Goal: Transaction & Acquisition: Obtain resource

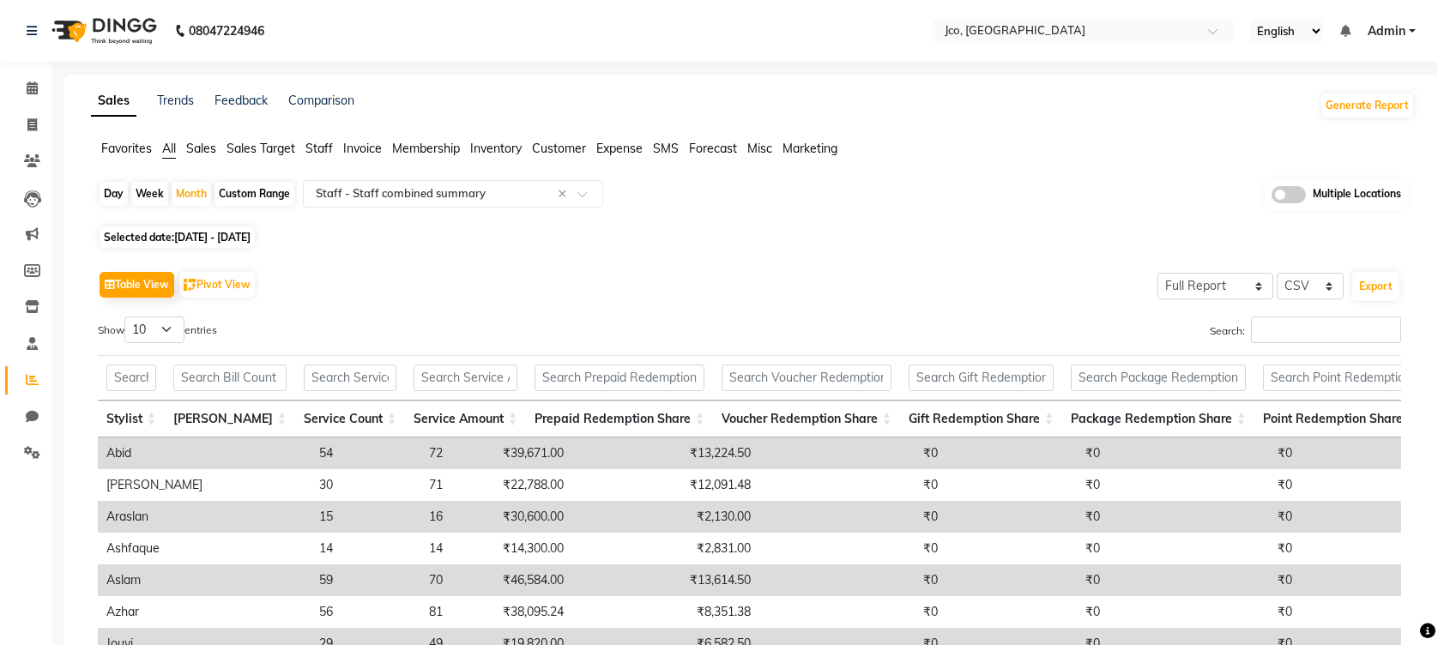
select select "full_report"
select select "csv"
click at [197, 148] on span "Sales" at bounding box center [201, 148] width 30 height 15
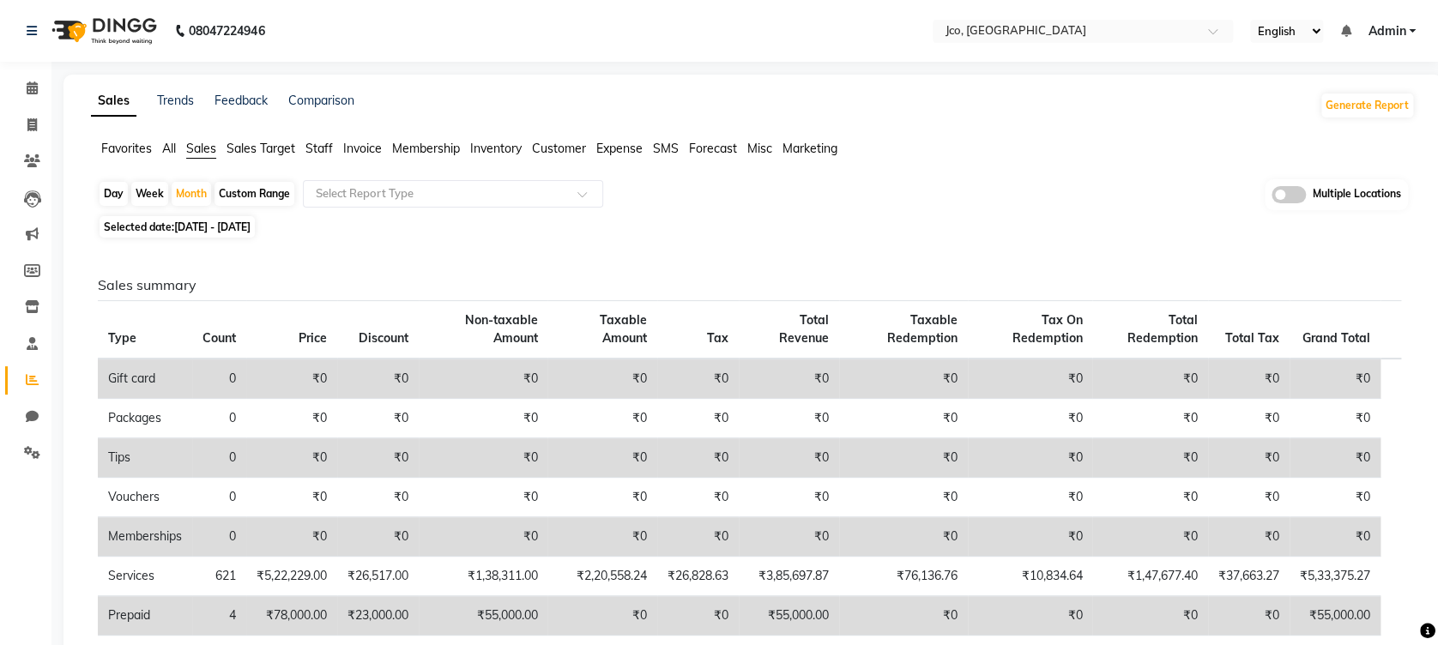
click at [618, 149] on span "Expense" at bounding box center [619, 148] width 46 height 15
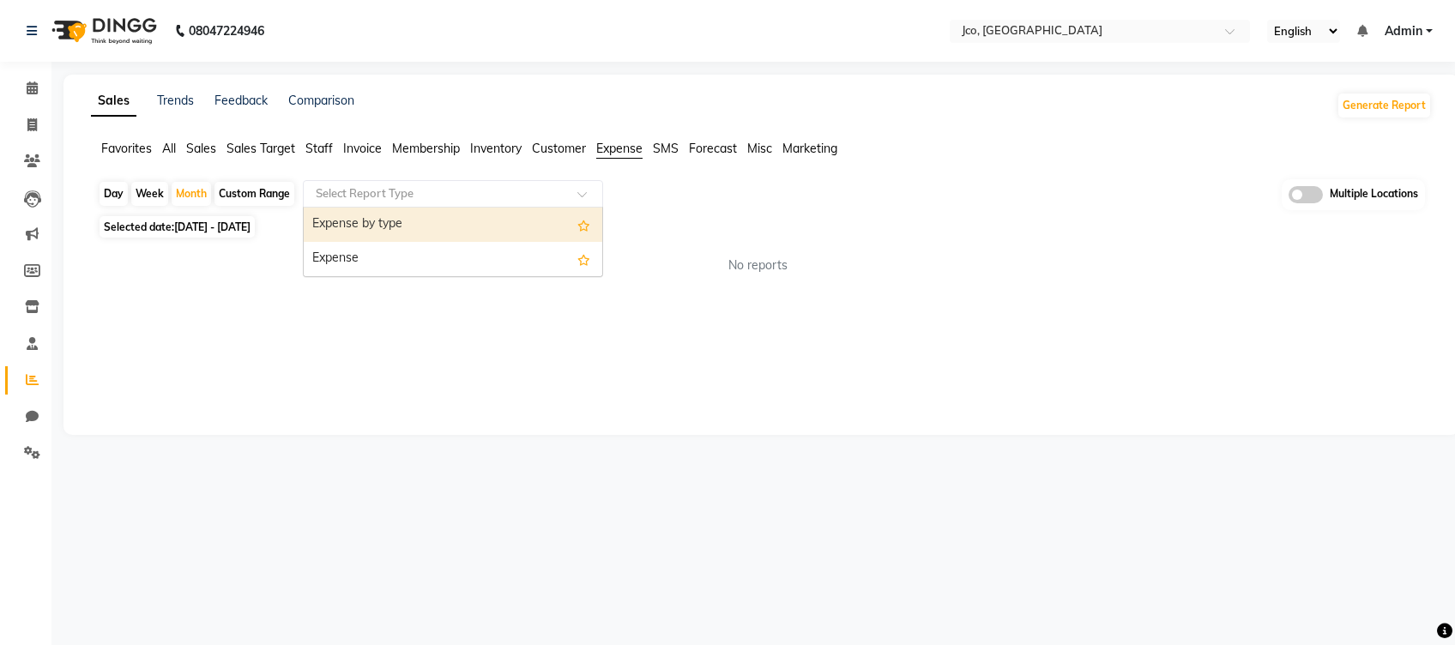
click at [578, 194] on span at bounding box center [587, 198] width 21 height 17
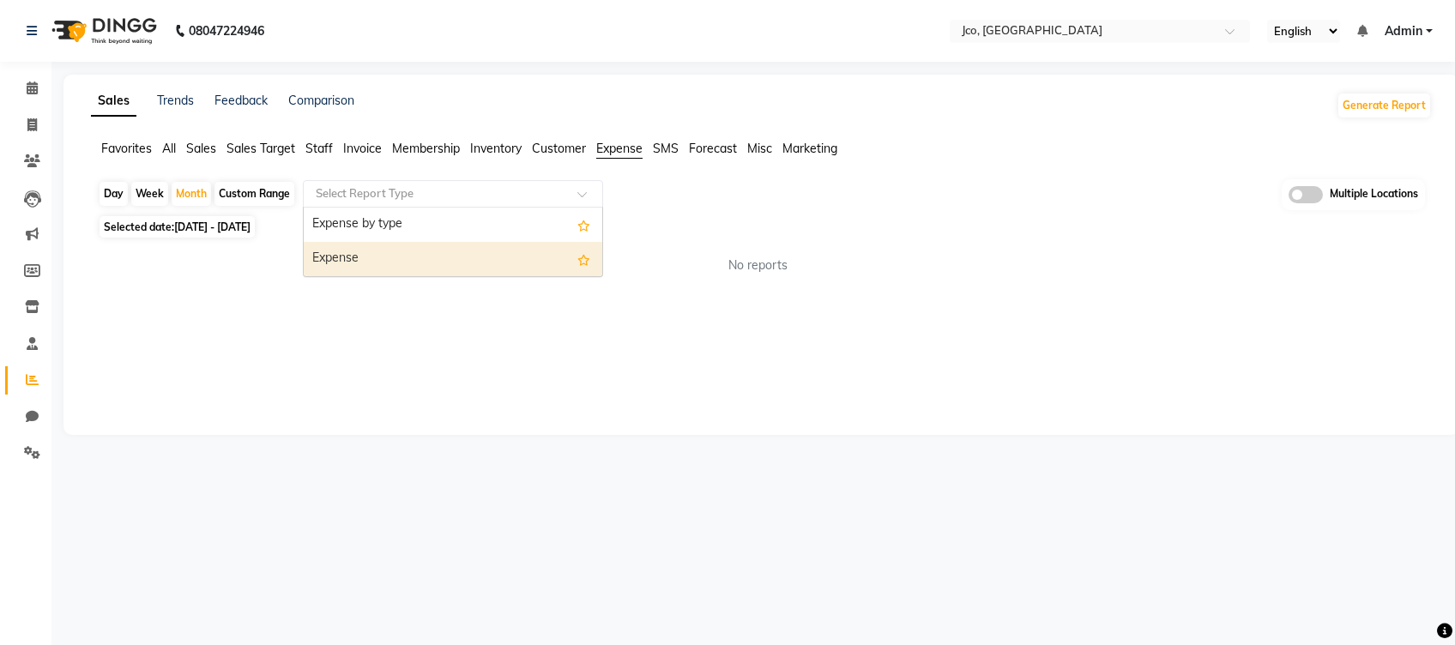
click at [539, 261] on div "Expense" at bounding box center [453, 259] width 299 height 34
select select "full_report"
select select "csv"
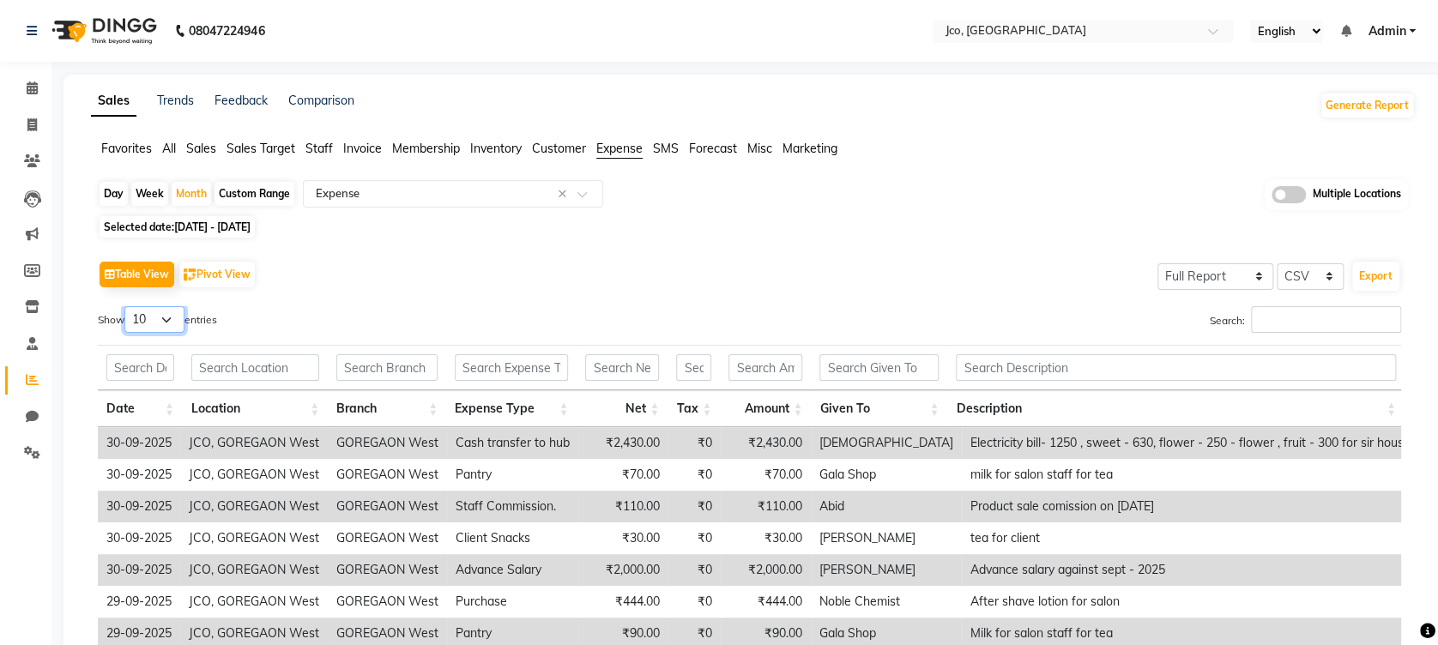
click at [176, 322] on select "10 25 50 100" at bounding box center [154, 319] width 60 height 27
select select "100"
click at [127, 306] on select "10 25 50 100" at bounding box center [154, 319] width 60 height 27
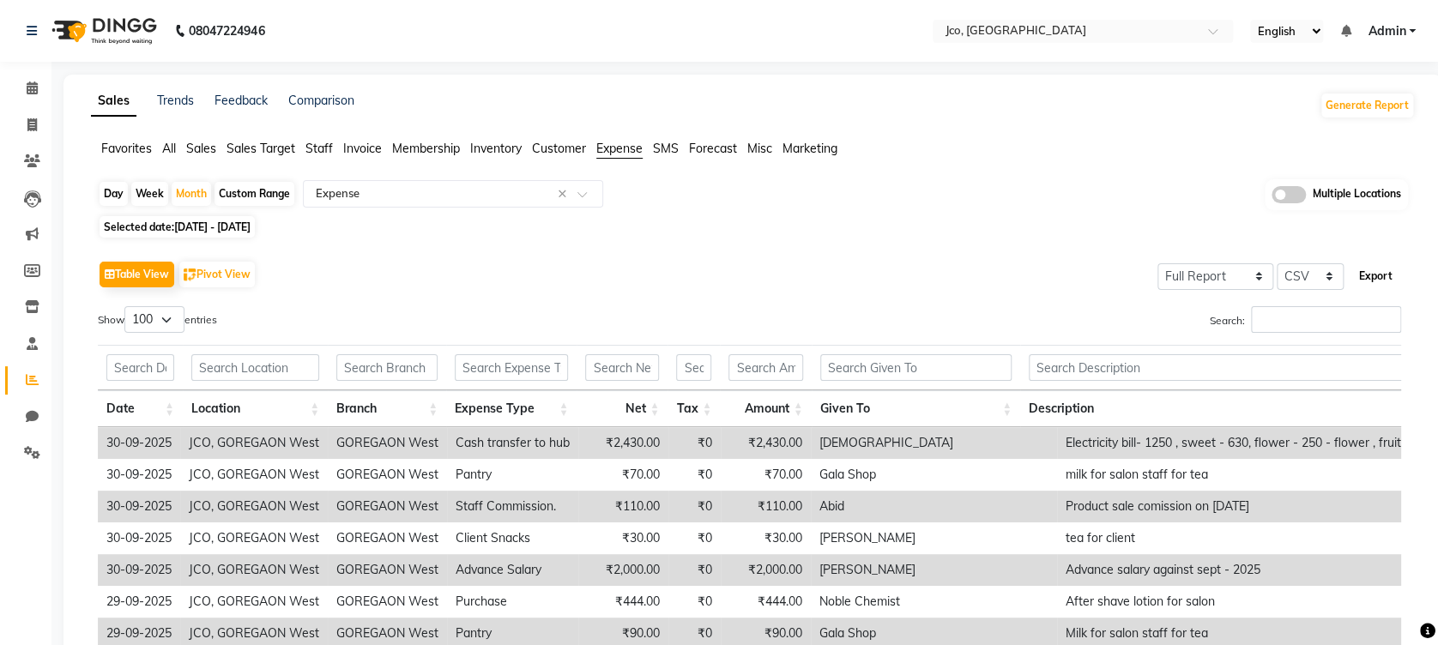
click at [1380, 277] on button "Export" at bounding box center [1375, 276] width 47 height 29
click at [845, 249] on div "Table View Pivot View Select Full Report Filtered Report Select CSV PDF Export …" at bounding box center [749, 550] width 1331 height 614
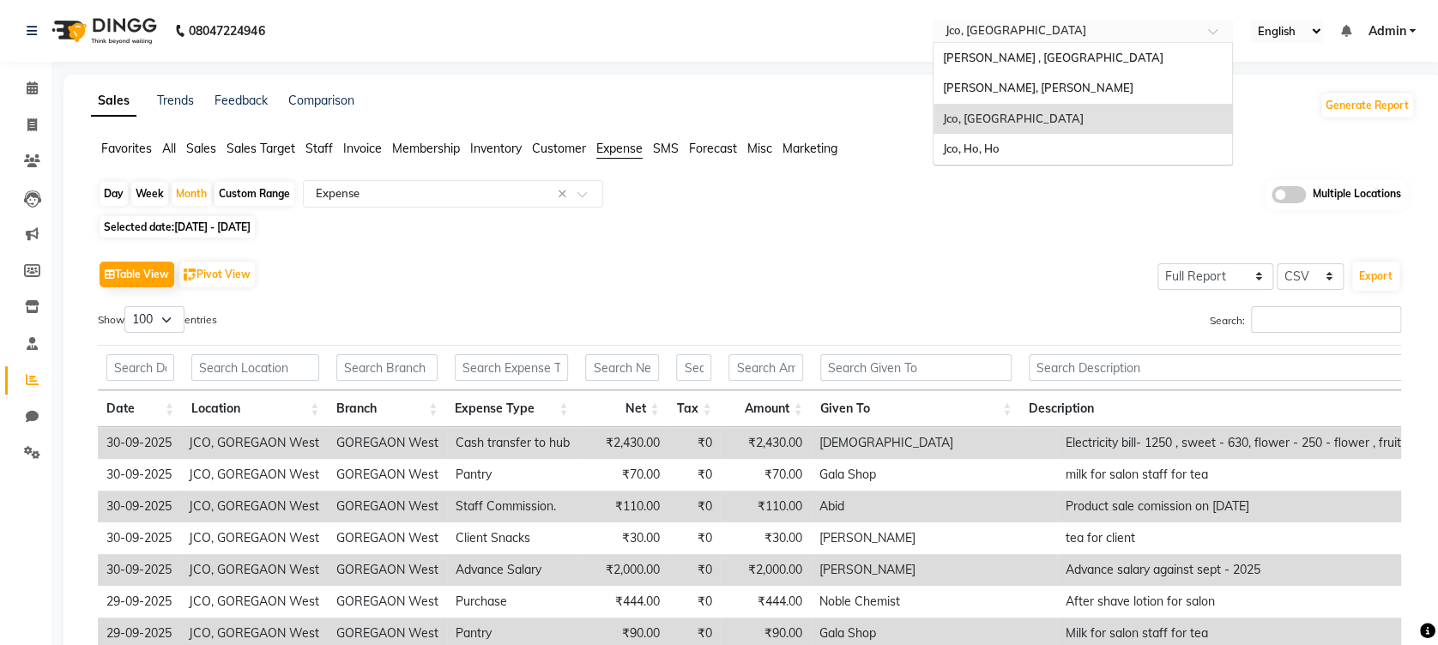
click at [1057, 20] on div "Select Location × [GEOGRAPHIC_DATA], [GEOGRAPHIC_DATA]" at bounding box center [1083, 31] width 300 height 23
click at [1064, 93] on span "[PERSON_NAME], [PERSON_NAME]" at bounding box center [1037, 88] width 190 height 14
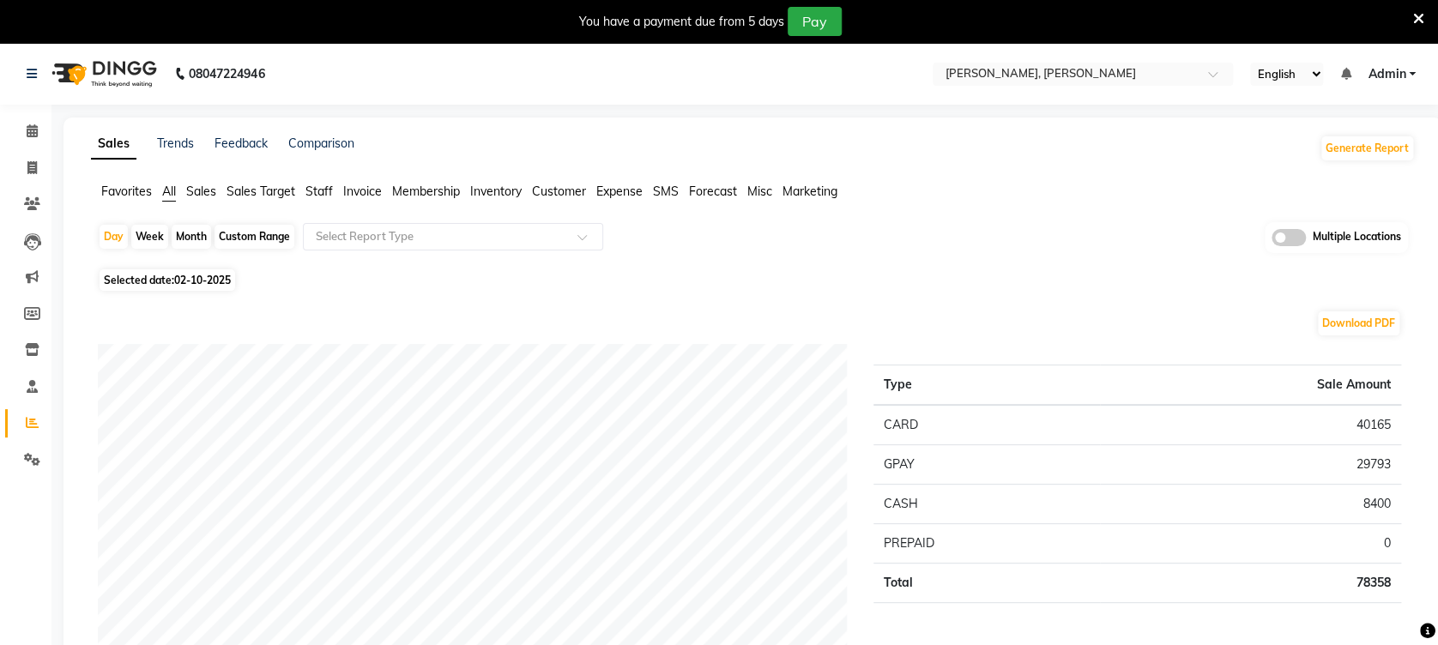
click at [617, 196] on span "Expense" at bounding box center [619, 191] width 46 height 15
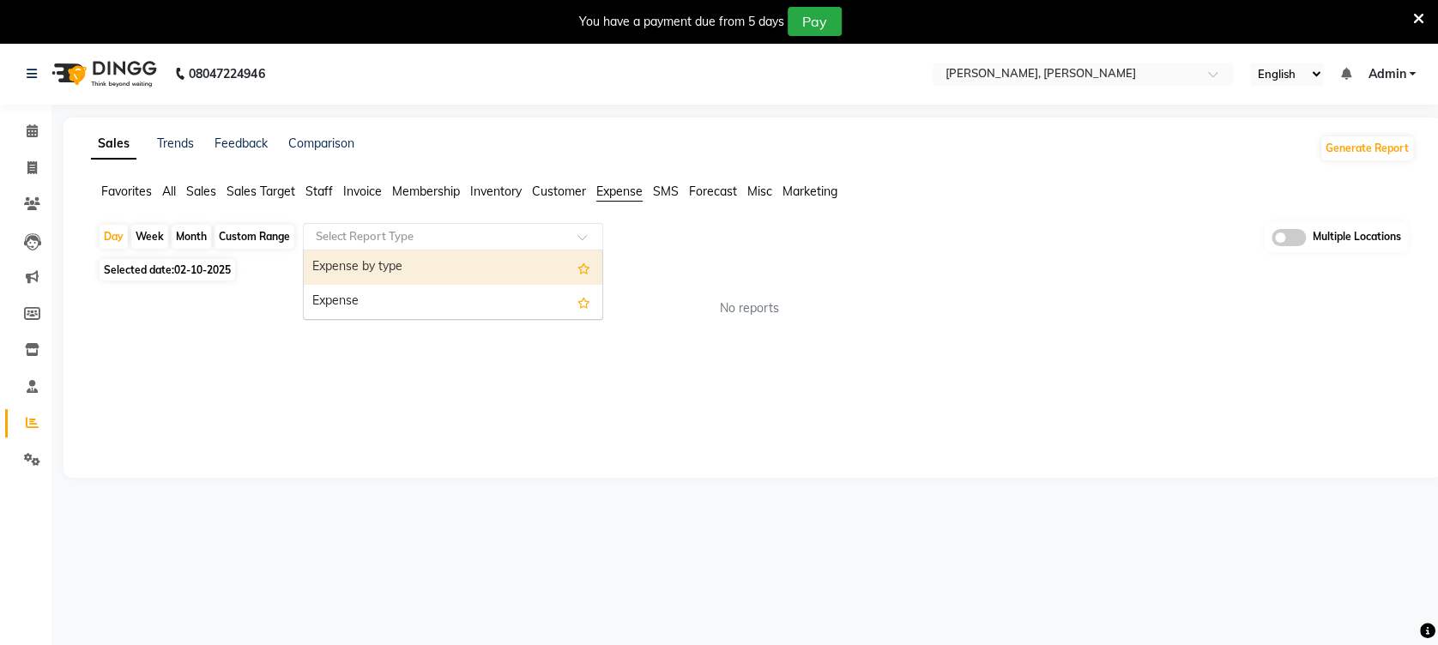
click at [537, 242] on input "text" at bounding box center [435, 236] width 247 height 17
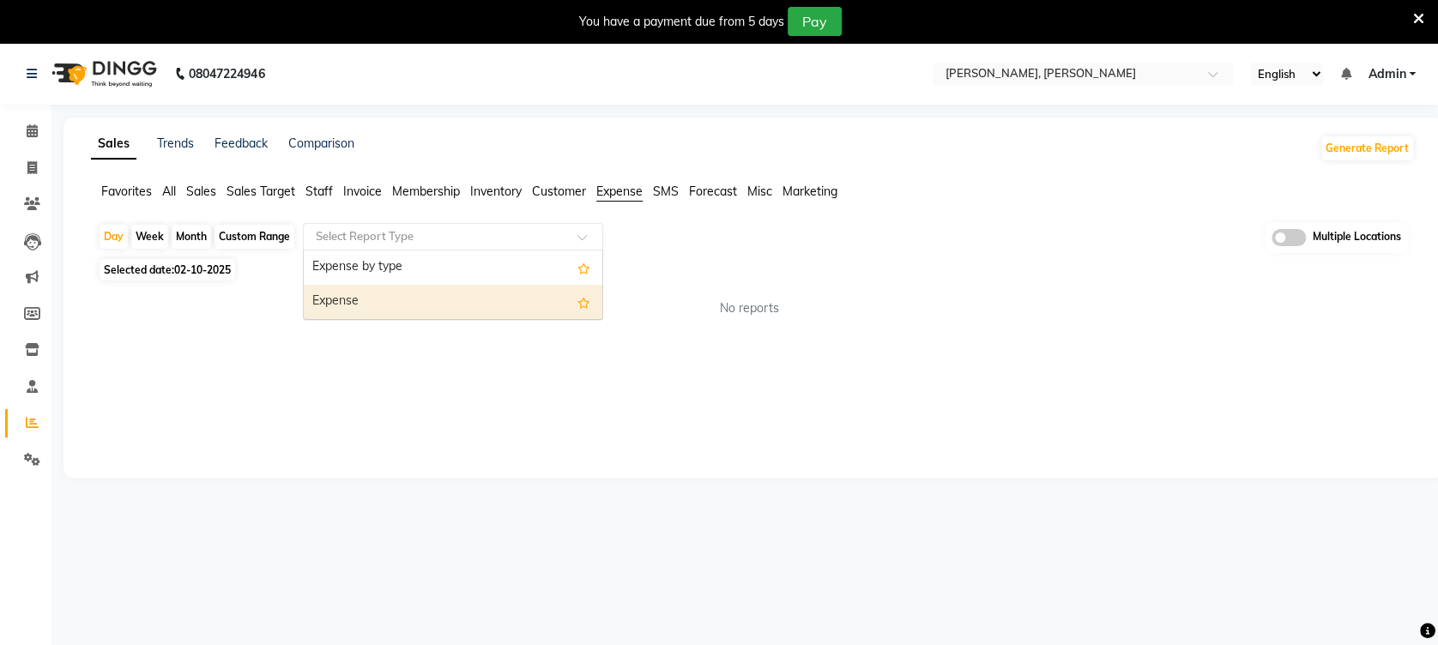
click at [543, 317] on div "Expense" at bounding box center [453, 302] width 299 height 34
select select "full_report"
select select "csv"
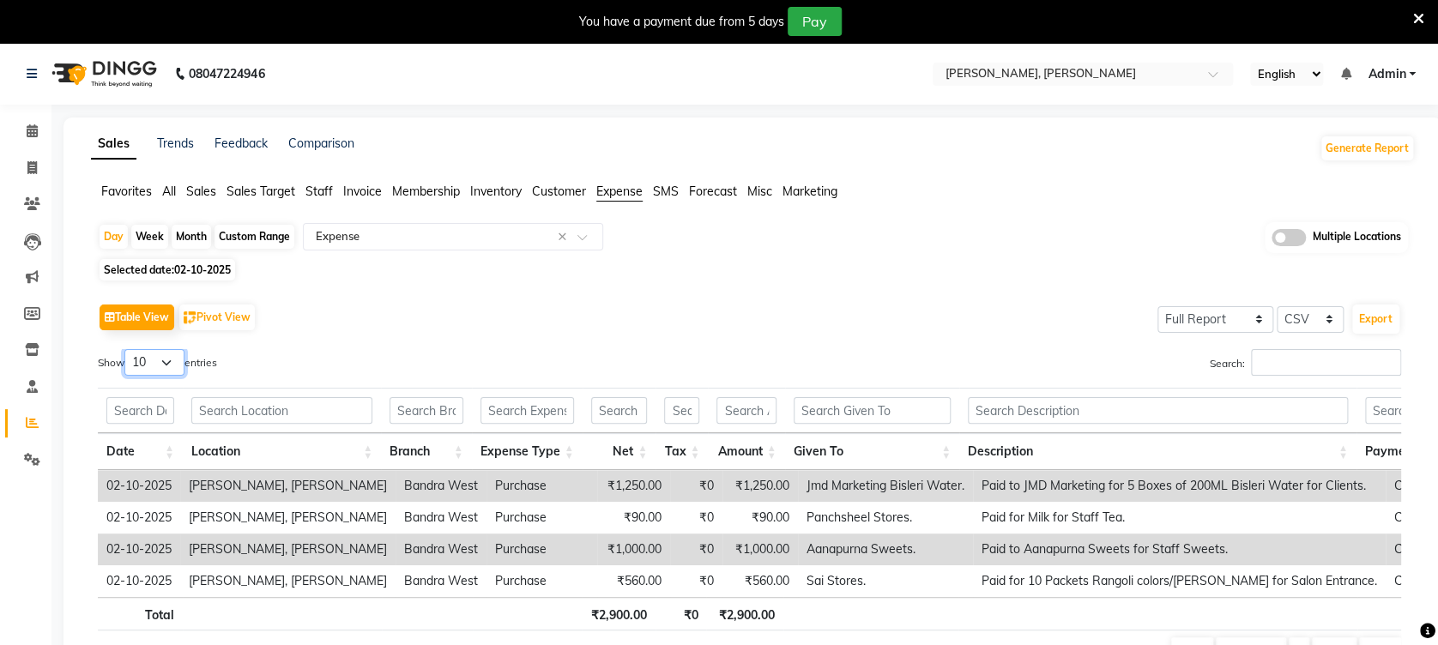
click at [171, 362] on select "10 25 50 100" at bounding box center [154, 362] width 60 height 27
select select "100"
click at [127, 349] on select "10 25 50 100" at bounding box center [154, 362] width 60 height 27
click at [1393, 316] on button "Export" at bounding box center [1375, 319] width 47 height 29
click at [183, 240] on div "Month" at bounding box center [191, 237] width 39 height 24
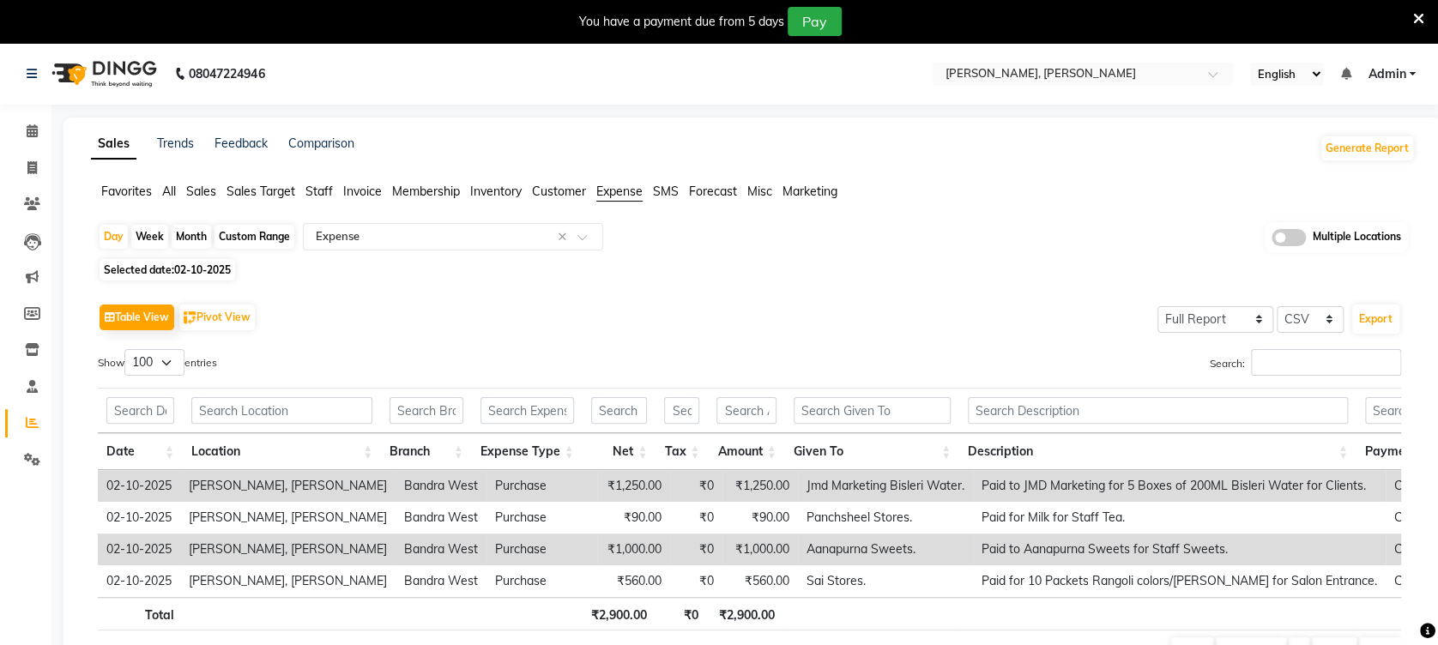
select select "10"
select select "2025"
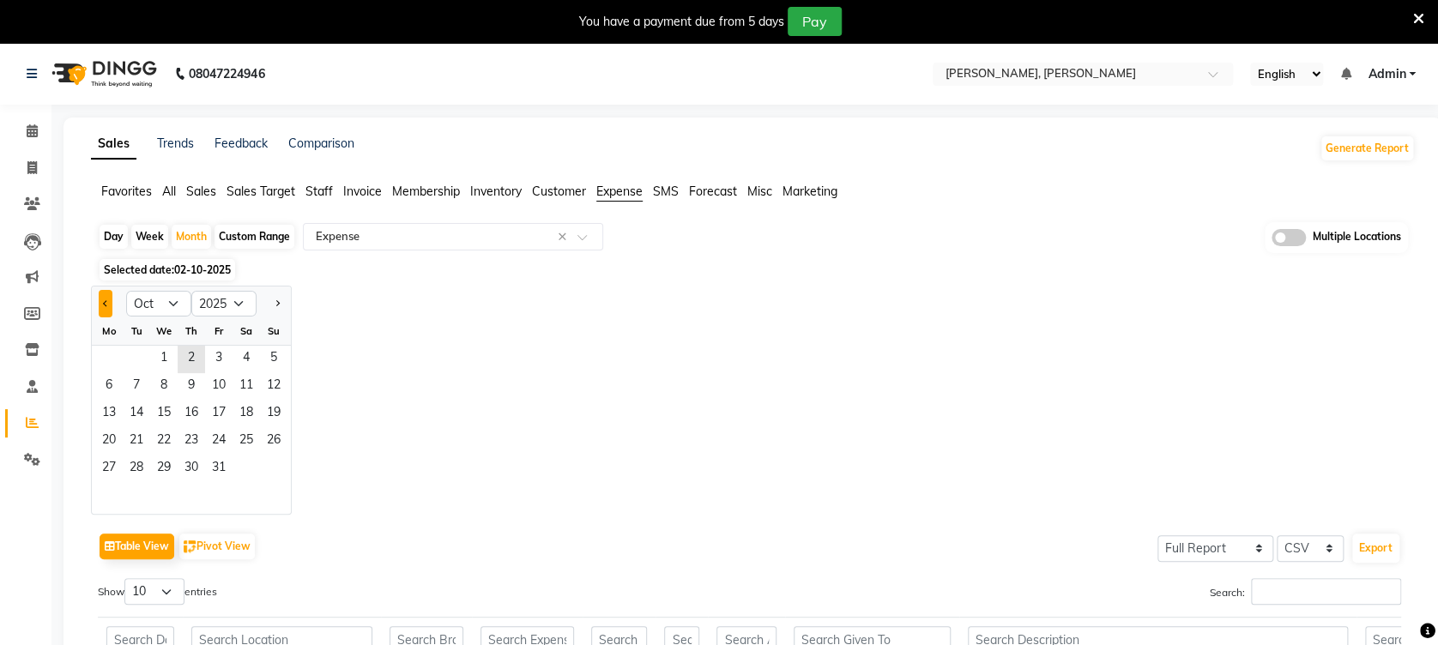
click at [109, 300] on button "Previous month" at bounding box center [106, 303] width 14 height 27
select select "9"
click at [116, 366] on span "1" at bounding box center [108, 359] width 27 height 27
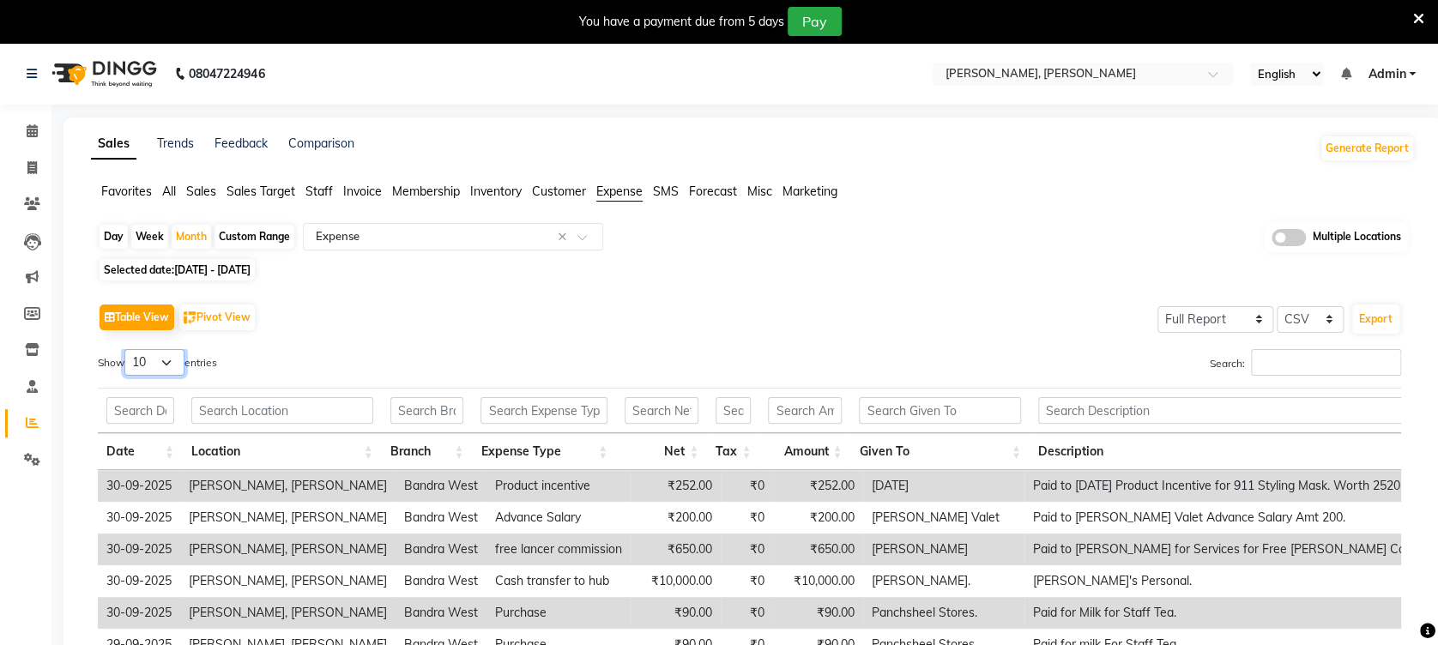
click at [179, 361] on select "10 25 50 100" at bounding box center [154, 362] width 60 height 27
select select "100"
click at [127, 349] on select "10 25 50 100" at bounding box center [154, 362] width 60 height 27
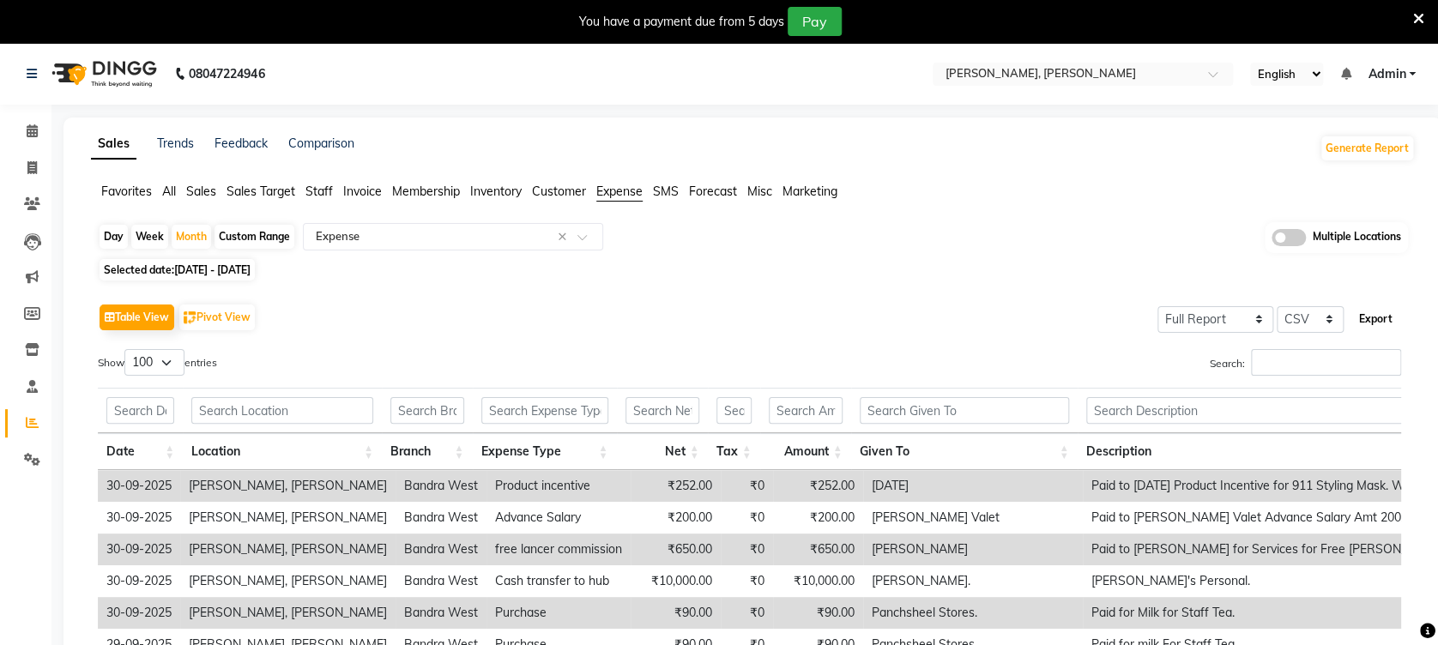
click at [1377, 316] on button "Export" at bounding box center [1375, 319] width 47 height 29
